Goal: Check status: Check status

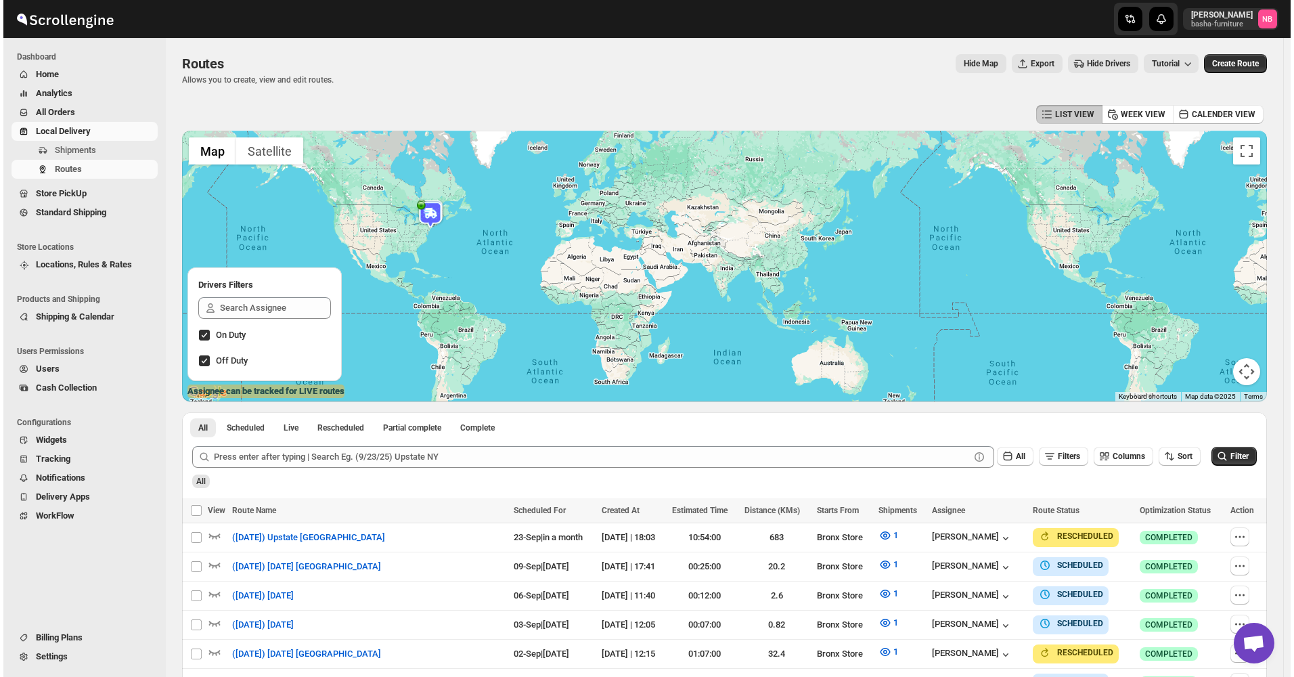
scroll to position [295, 0]
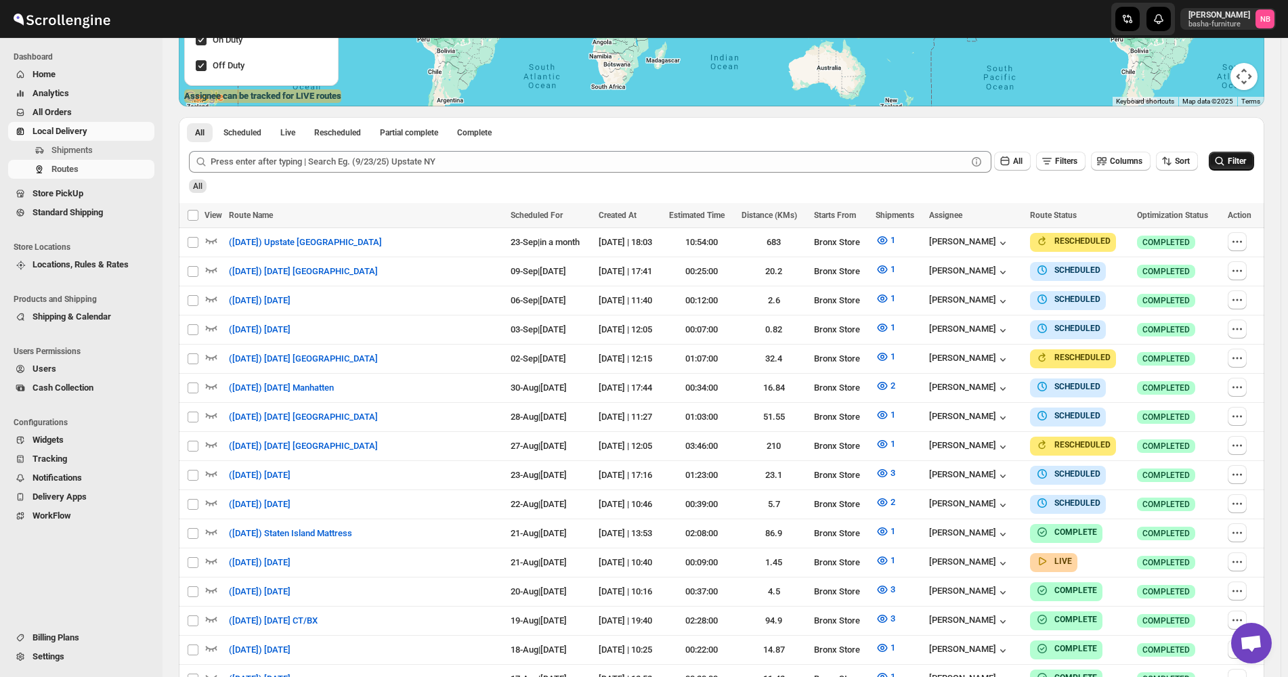
click at [1244, 169] on button "Filter" at bounding box center [1230, 161] width 45 height 19
click at [869, 551] on button "1" at bounding box center [885, 561] width 36 height 22
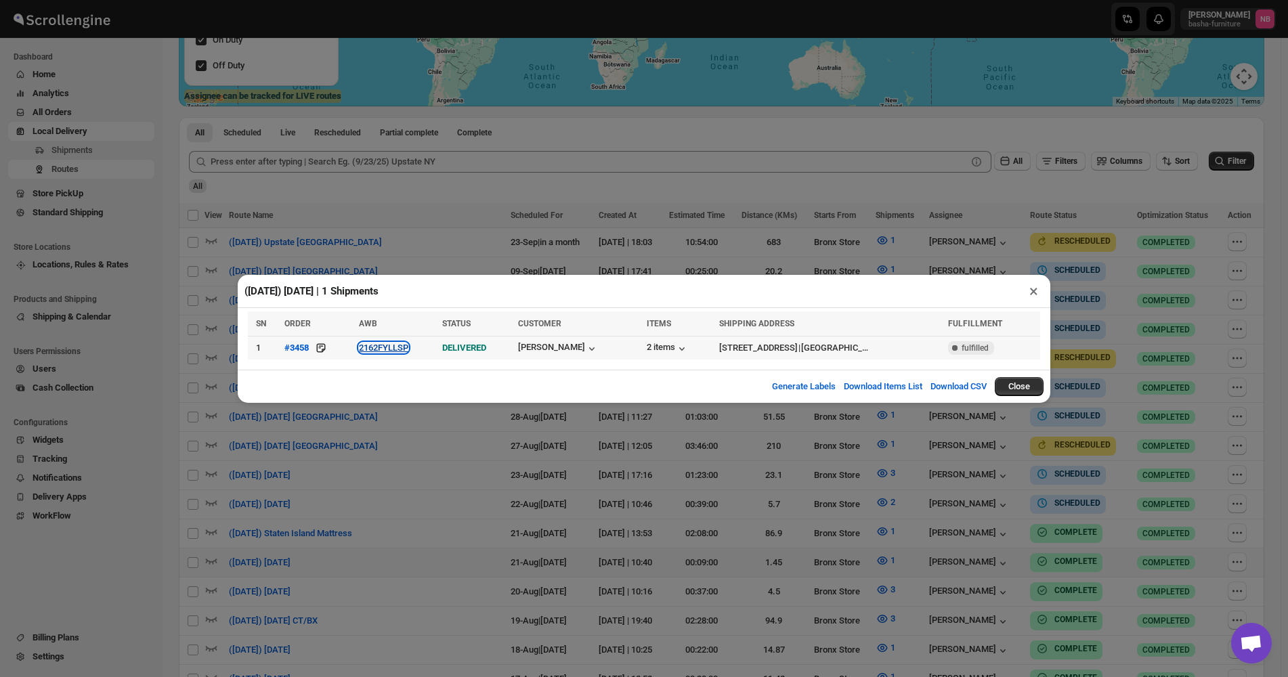
click at [382, 351] on button "2162FYLLSP" at bounding box center [383, 348] width 49 height 10
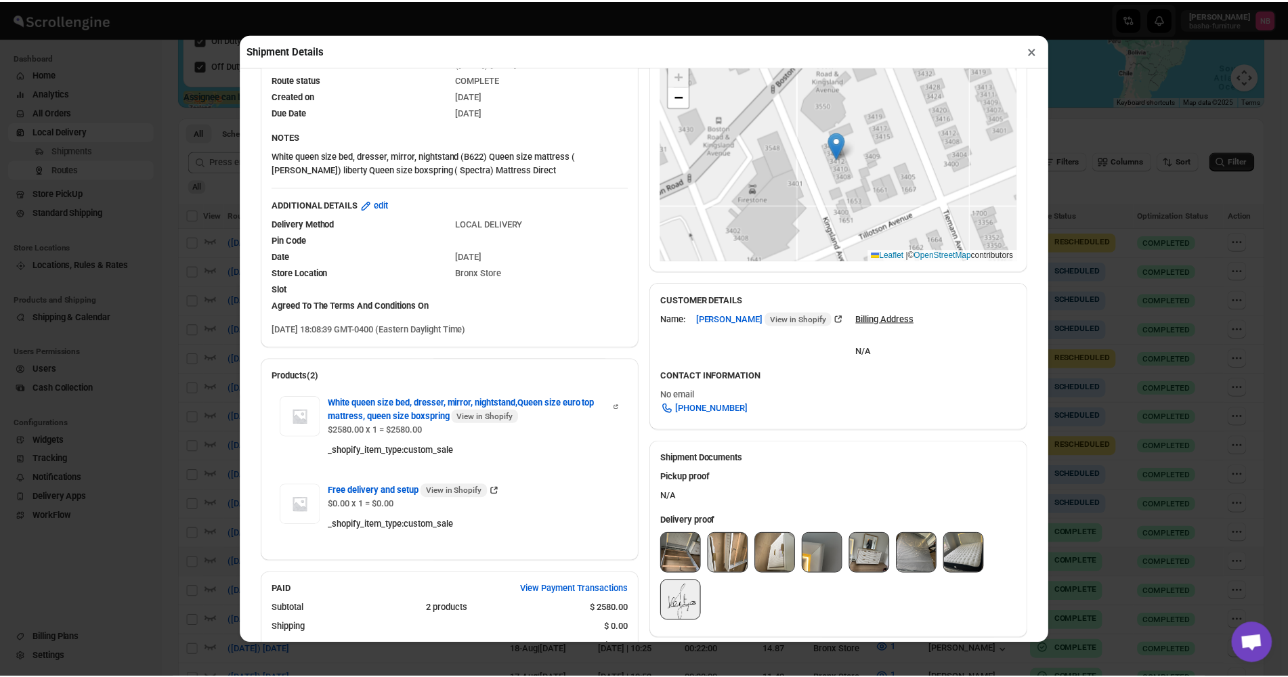
scroll to position [338, 0]
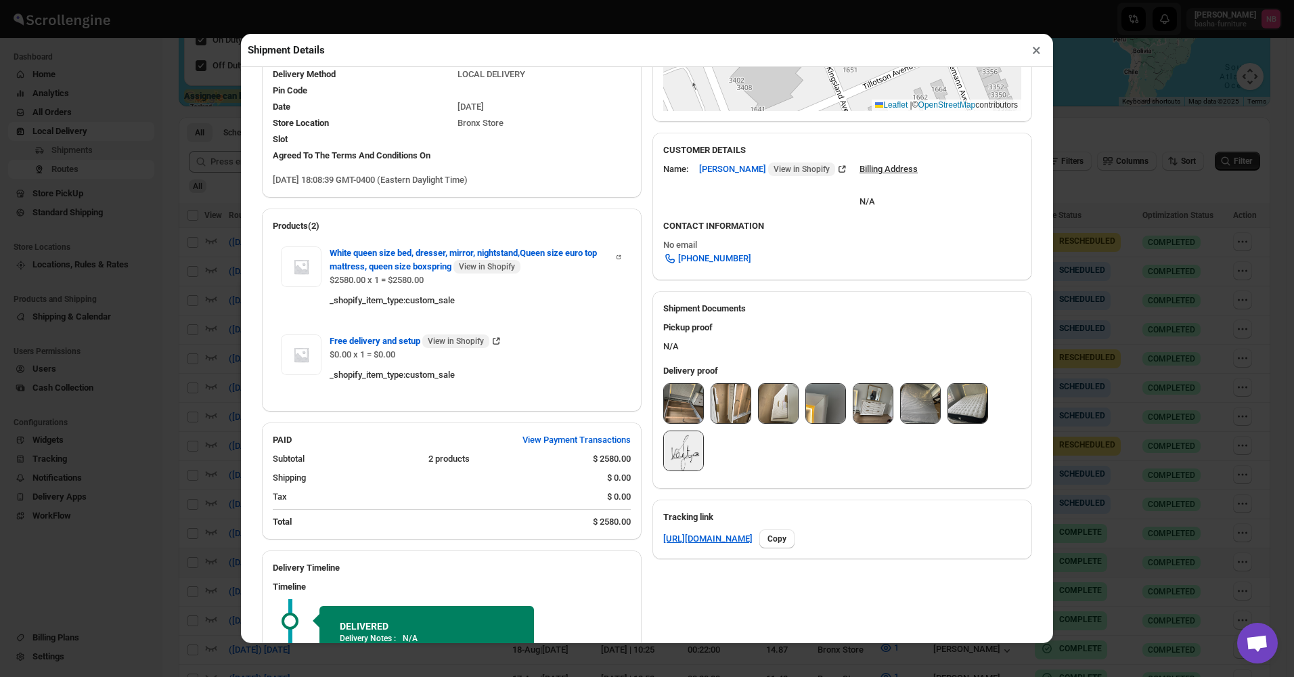
click at [682, 416] on img at bounding box center [683, 403] width 39 height 39
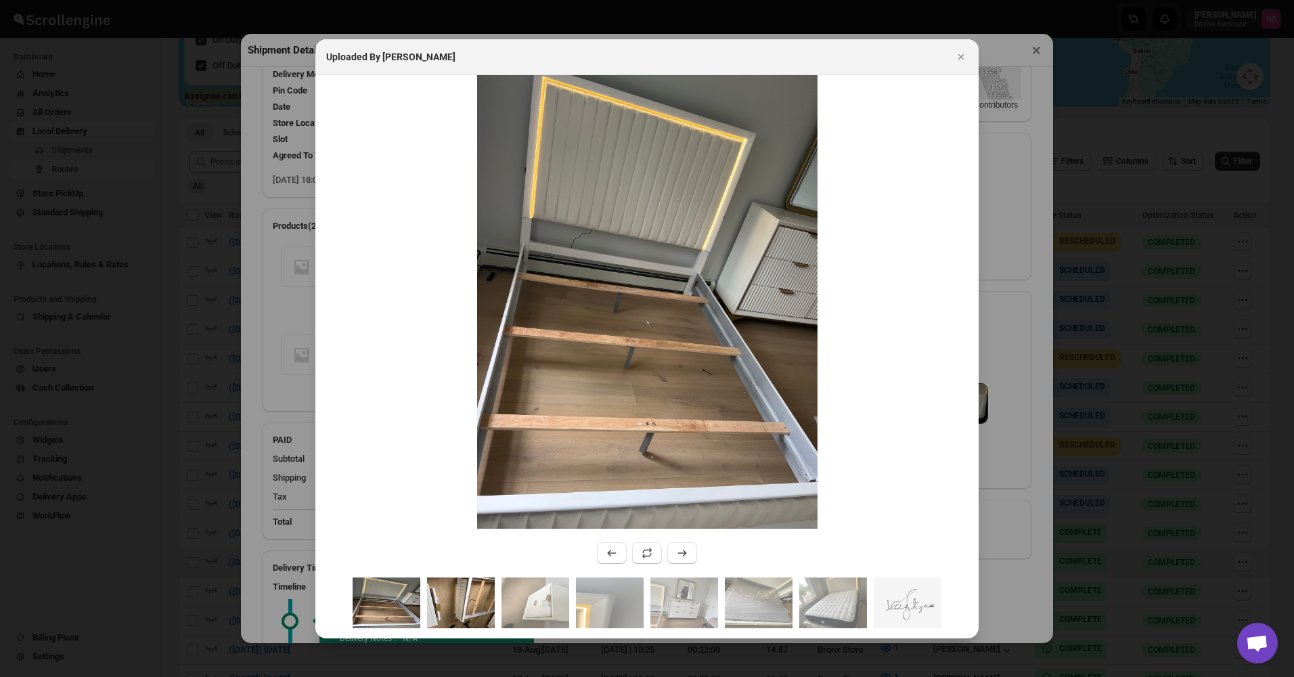
click at [473, 600] on img ":rv26:" at bounding box center [461, 602] width 68 height 51
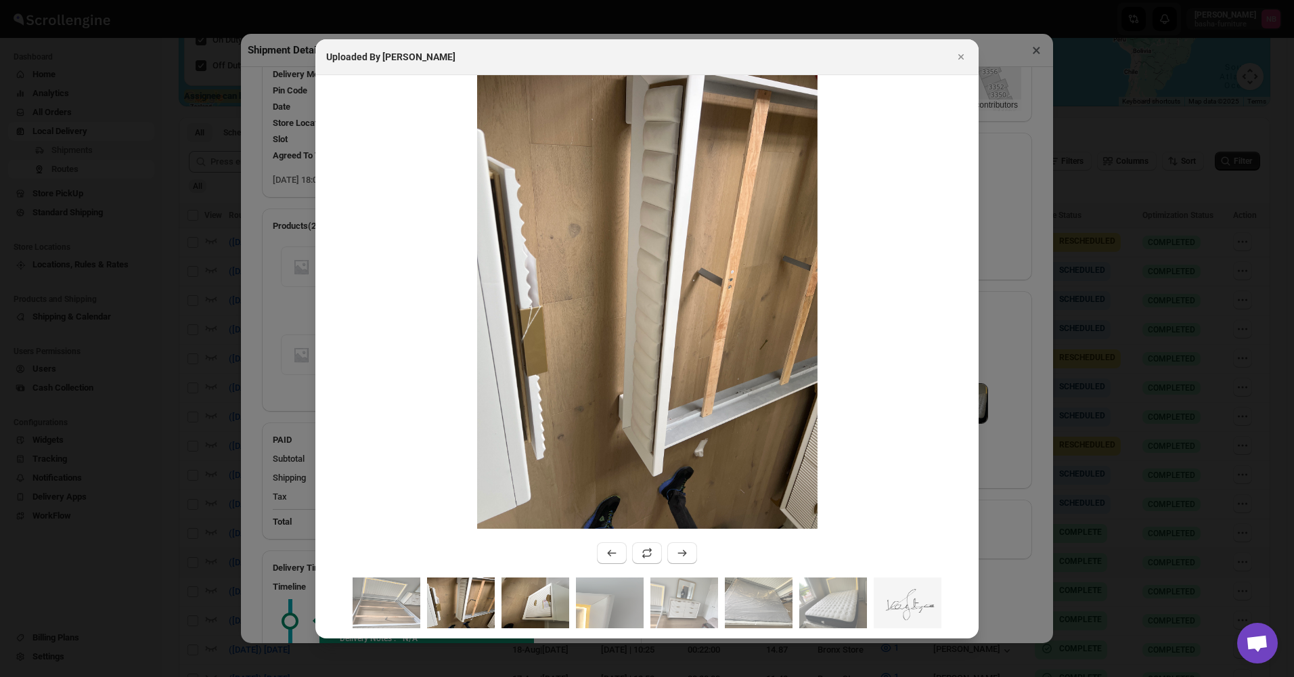
click at [527, 602] on img ":rv26:" at bounding box center [536, 602] width 68 height 51
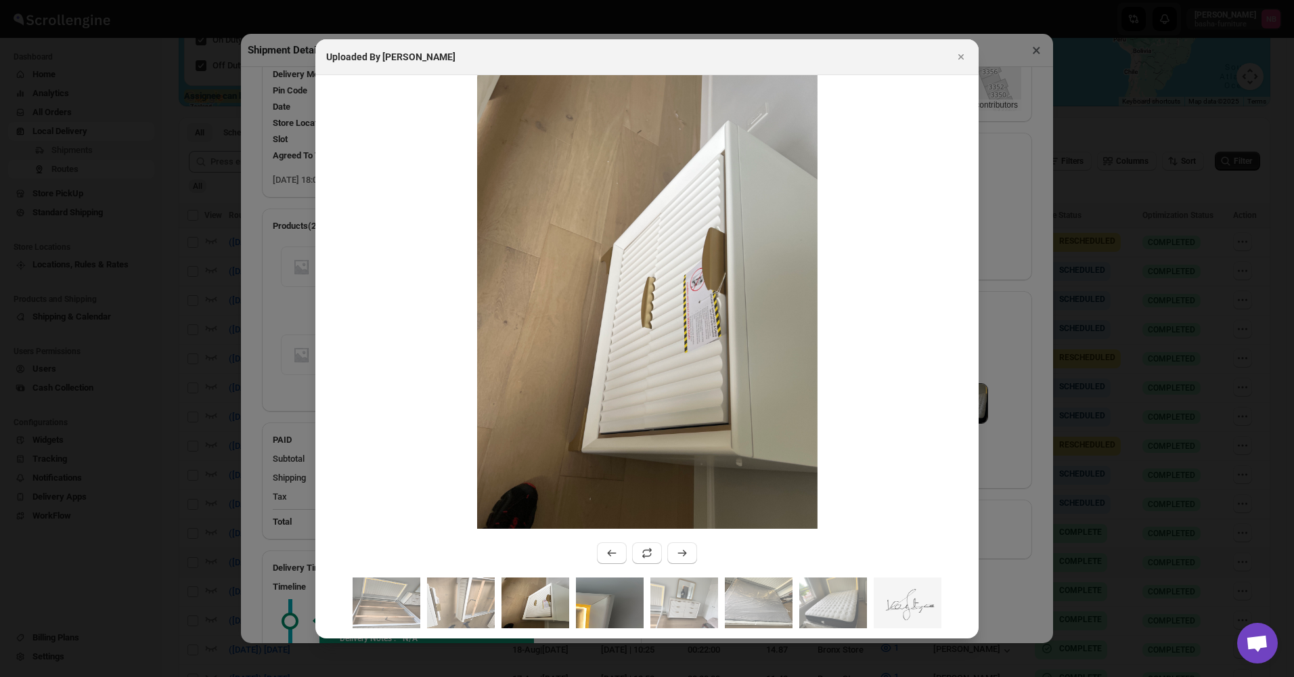
click at [626, 592] on img ":rv26:" at bounding box center [610, 602] width 68 height 51
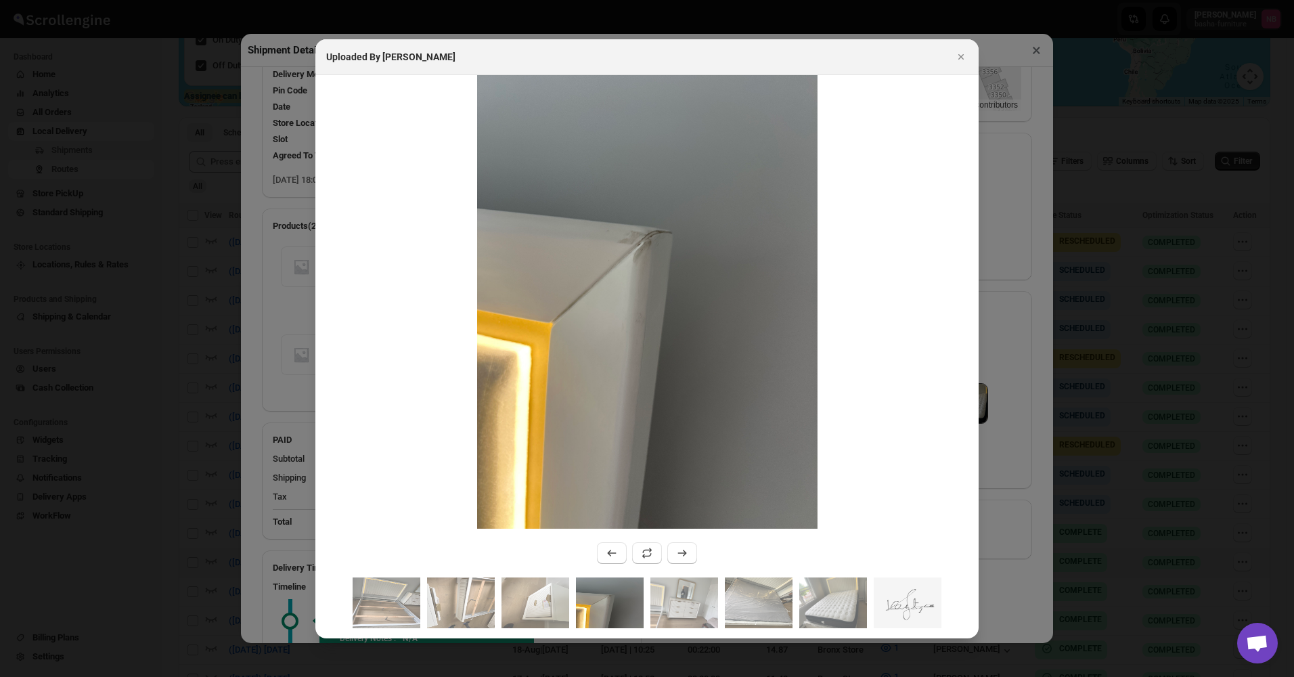
click at [609, 600] on img ":rv26:" at bounding box center [610, 602] width 68 height 51
click at [671, 598] on img ":rv26:" at bounding box center [685, 602] width 68 height 51
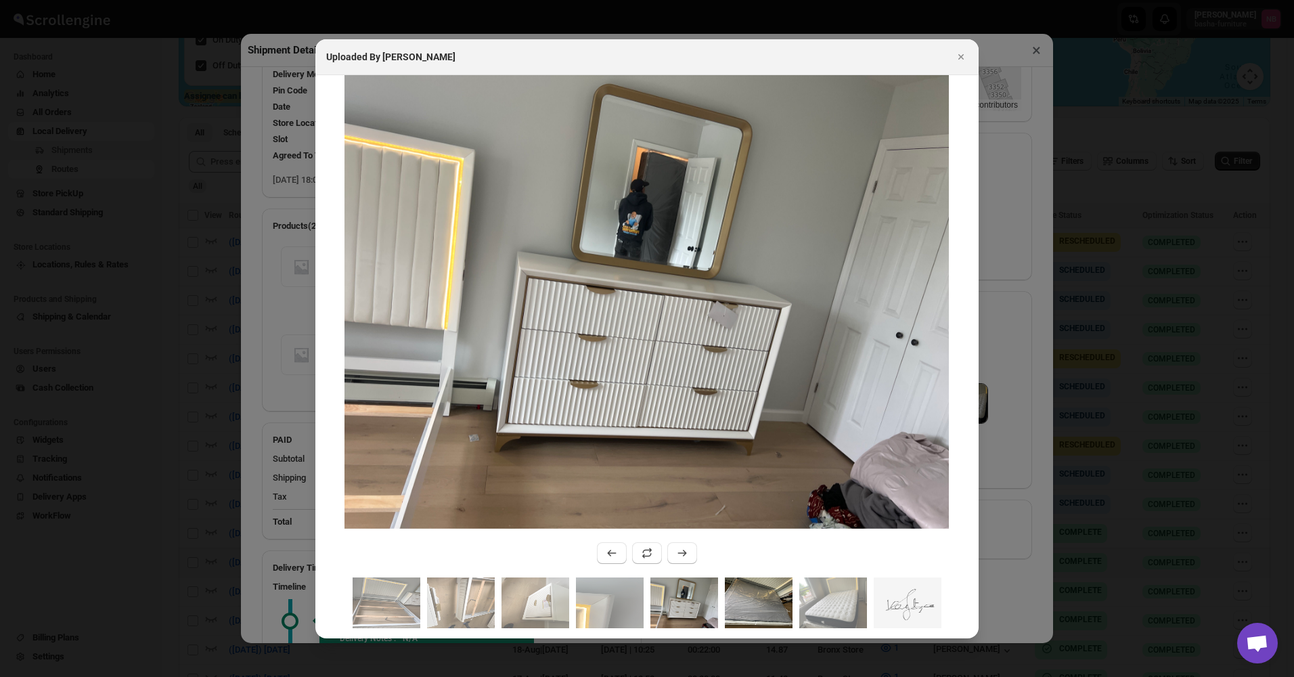
click at [761, 596] on img ":rv26:" at bounding box center [759, 602] width 68 height 51
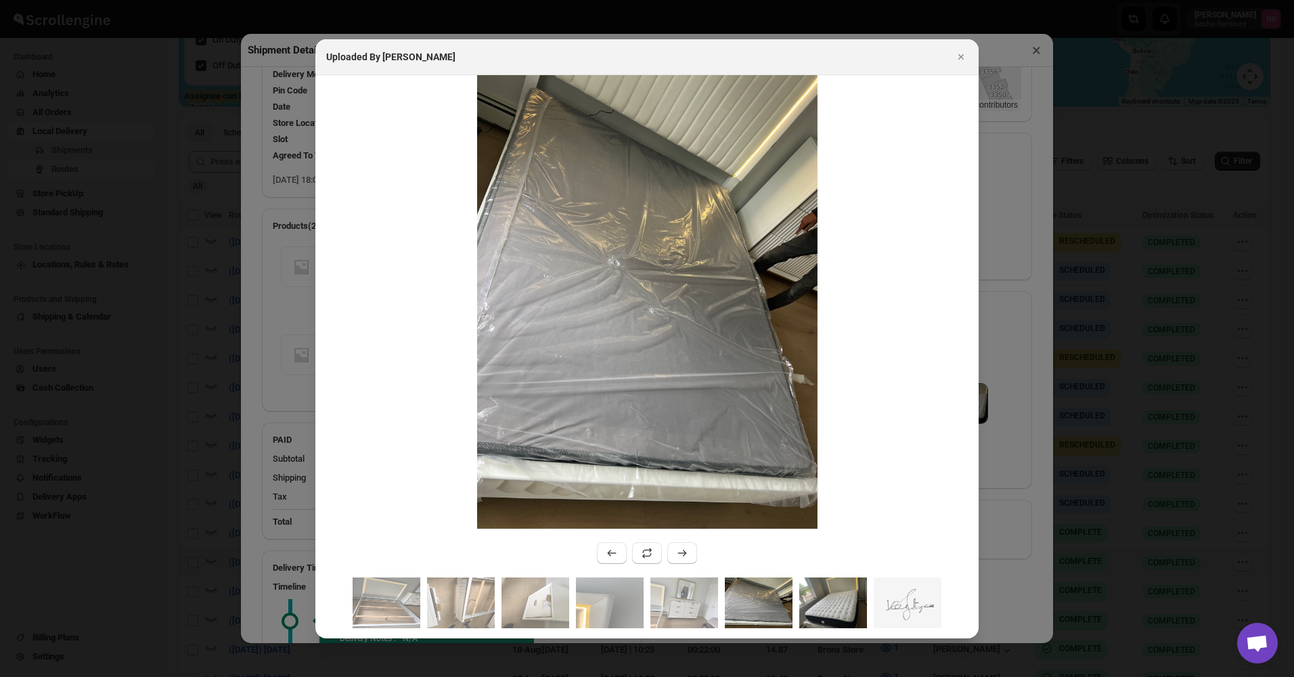
click at [848, 592] on img ":rv26:" at bounding box center [833, 602] width 68 height 51
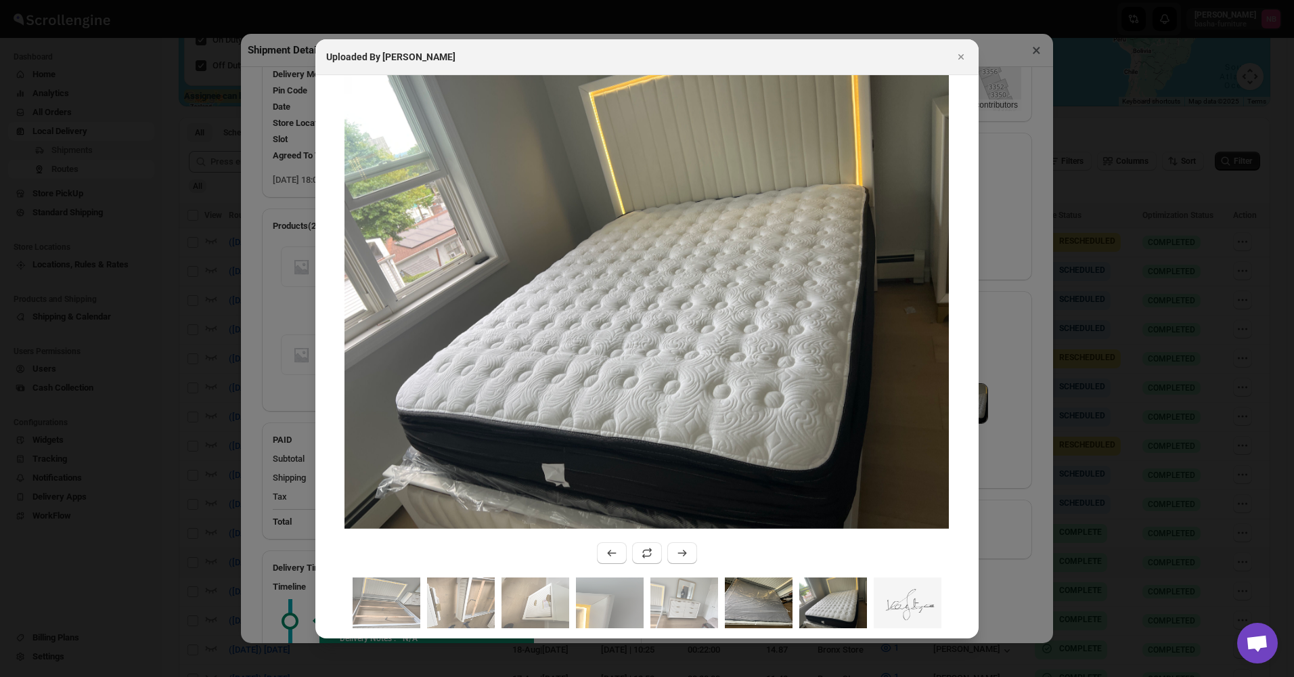
click at [766, 602] on img ":rv26:" at bounding box center [759, 602] width 68 height 51
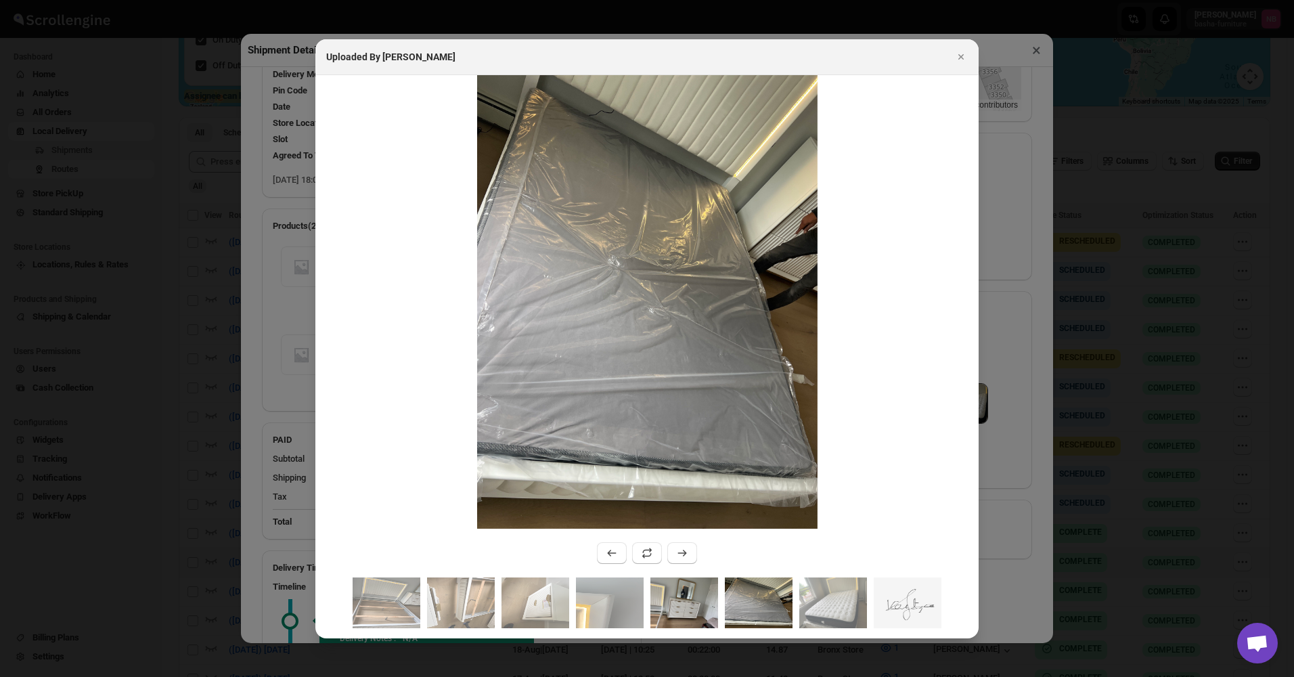
click at [694, 612] on img ":rv26:" at bounding box center [685, 602] width 68 height 51
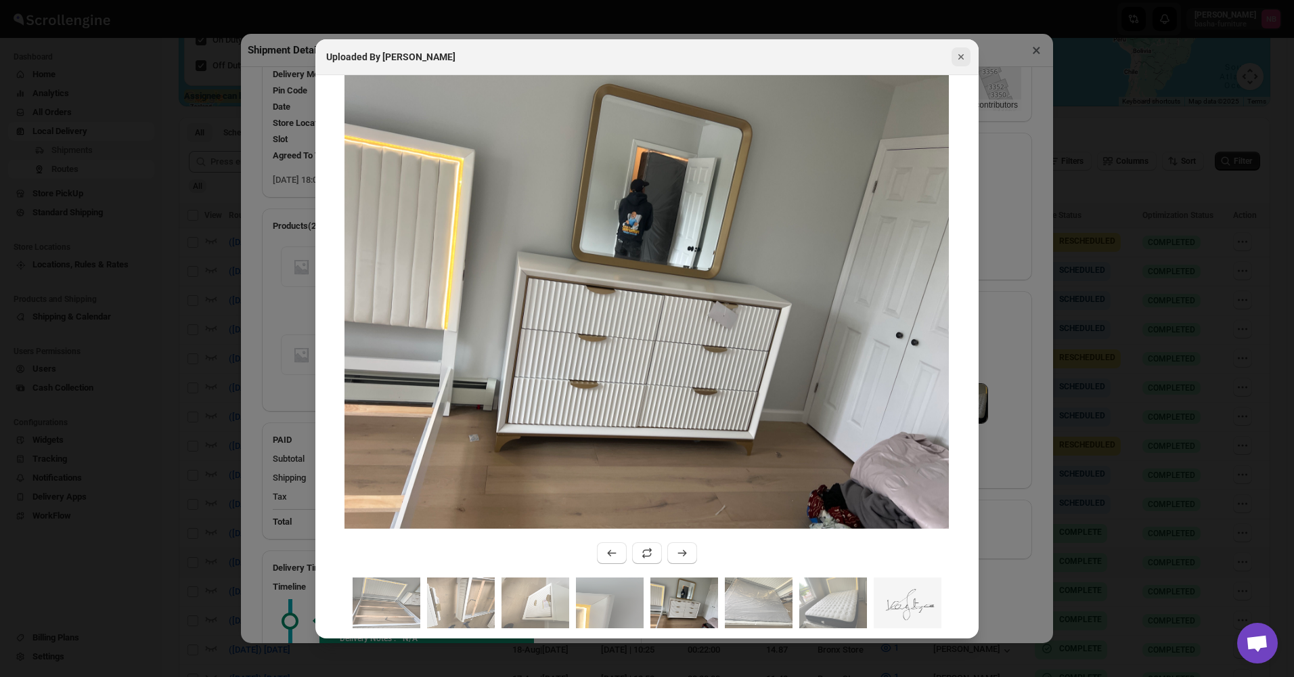
click at [967, 61] on icon "Close" at bounding box center [962, 57] width 14 height 14
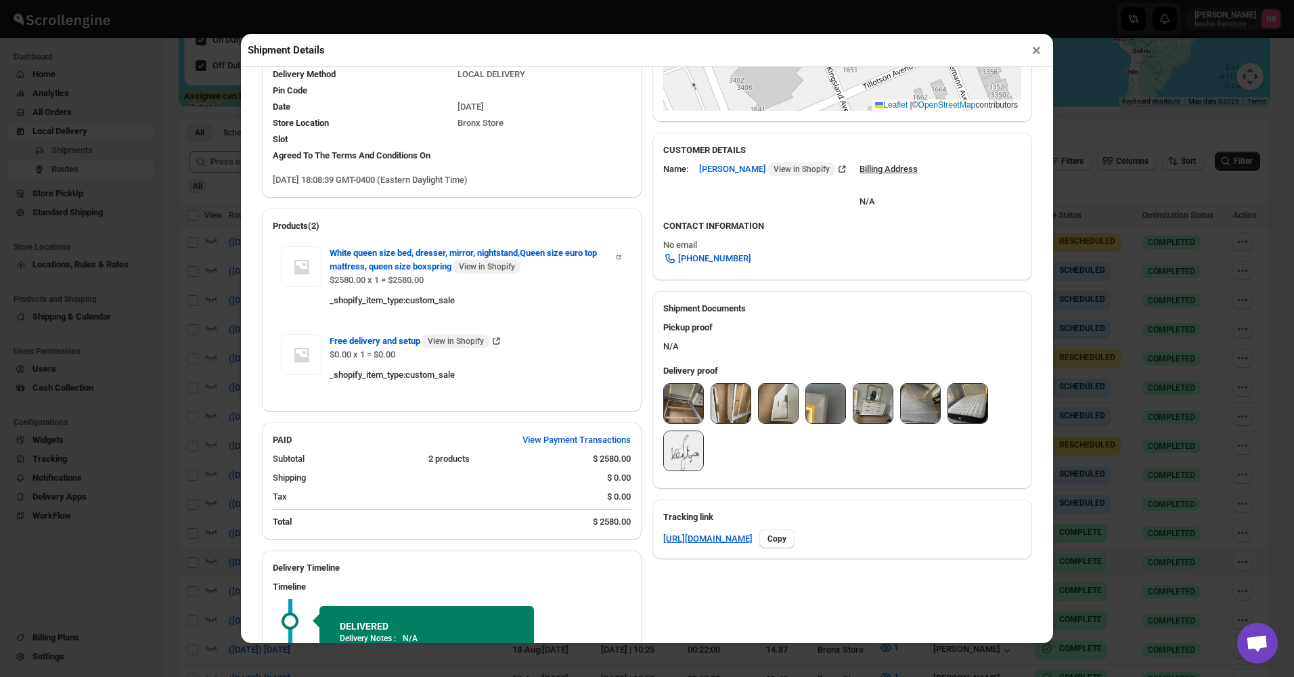
click at [1032, 53] on button "×" at bounding box center [1037, 50] width 20 height 19
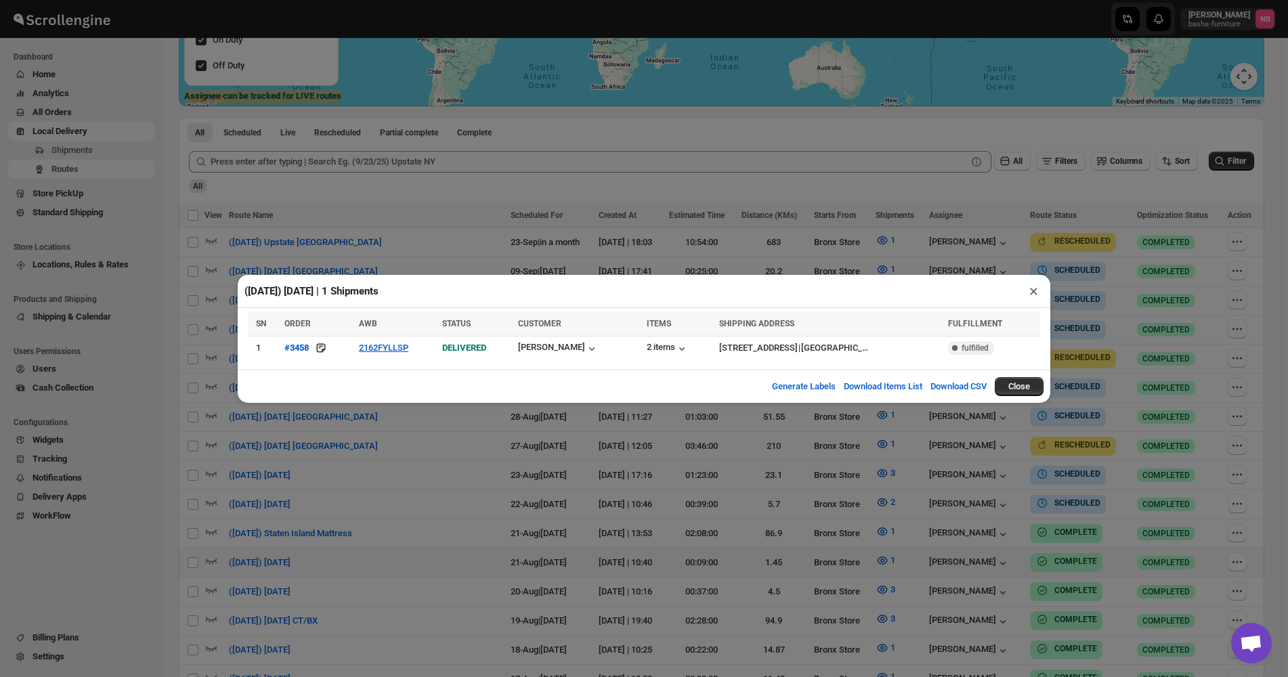
click at [879, 431] on div "([DATE]) [DATE] | 1 Shipments × SN ORDER AWB STATUS CUSTOMER ITEMS SHIPPING ADD…" at bounding box center [644, 338] width 1288 height 677
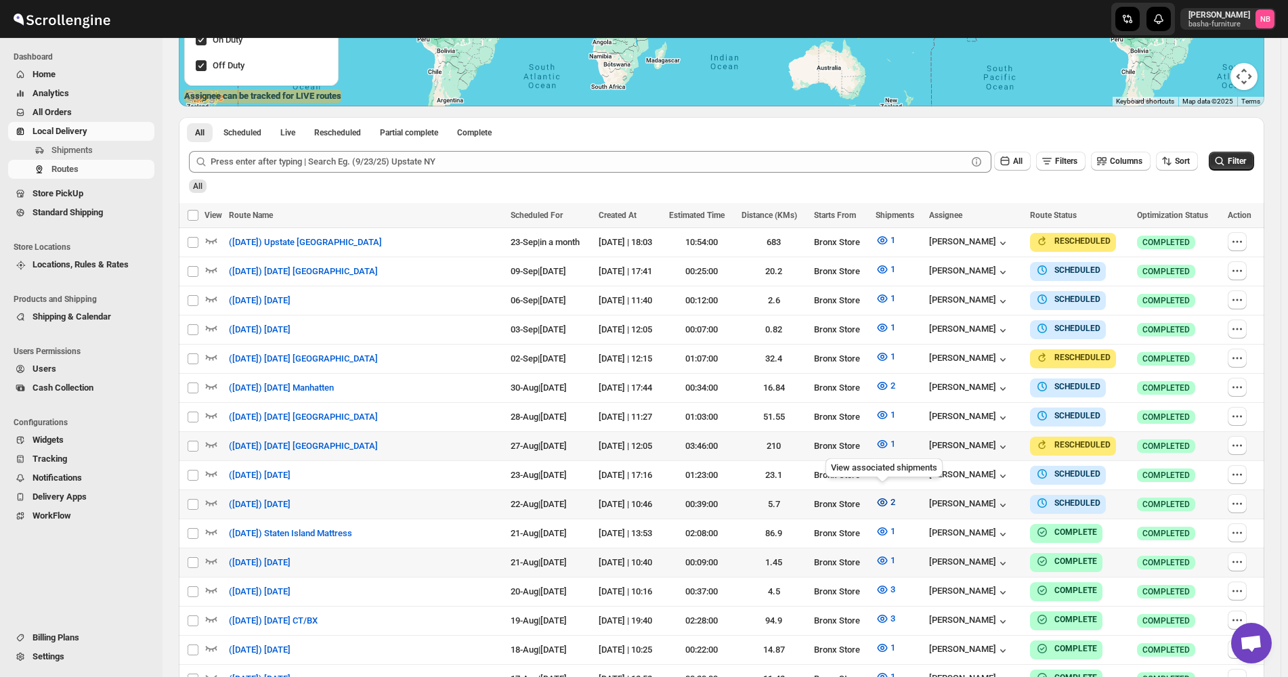
click at [880, 505] on button "2" at bounding box center [885, 502] width 36 height 22
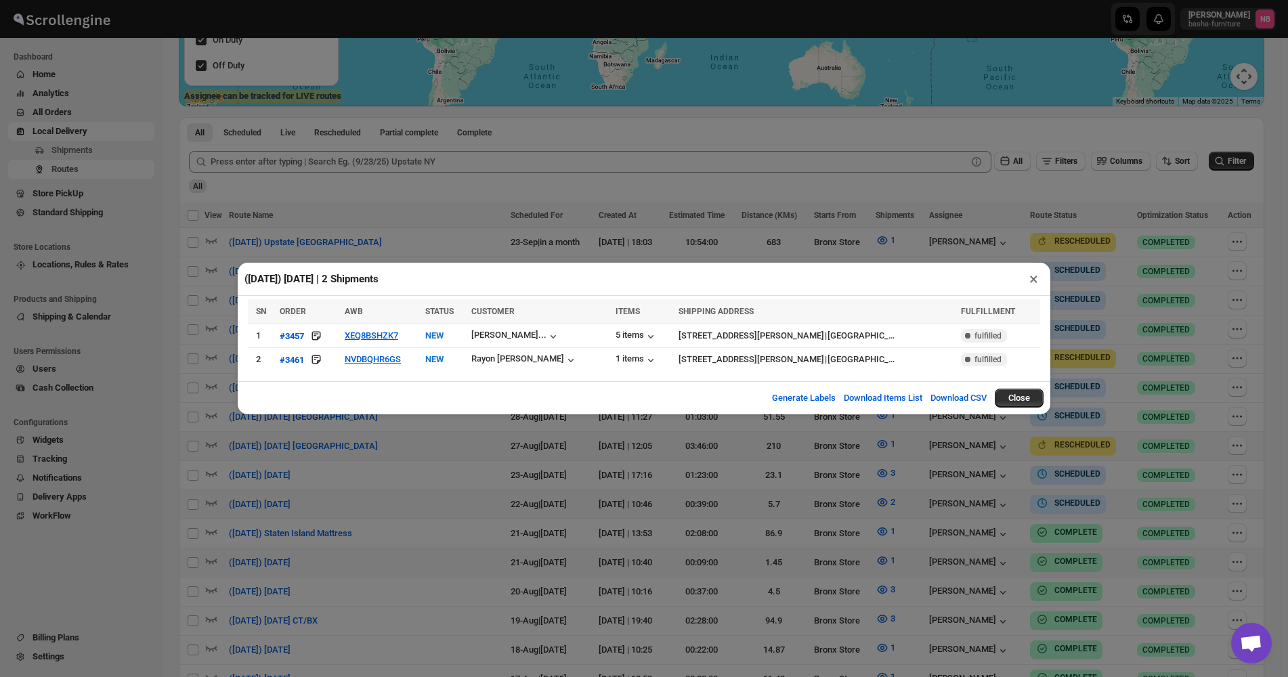
click at [416, 472] on div "([DATE]) [DATE] | 2 Shipments × SN ORDER AWB STATUS CUSTOMER ITEMS SHIPPING ADD…" at bounding box center [644, 338] width 1288 height 677
